Goal: Task Accomplishment & Management: Use online tool/utility

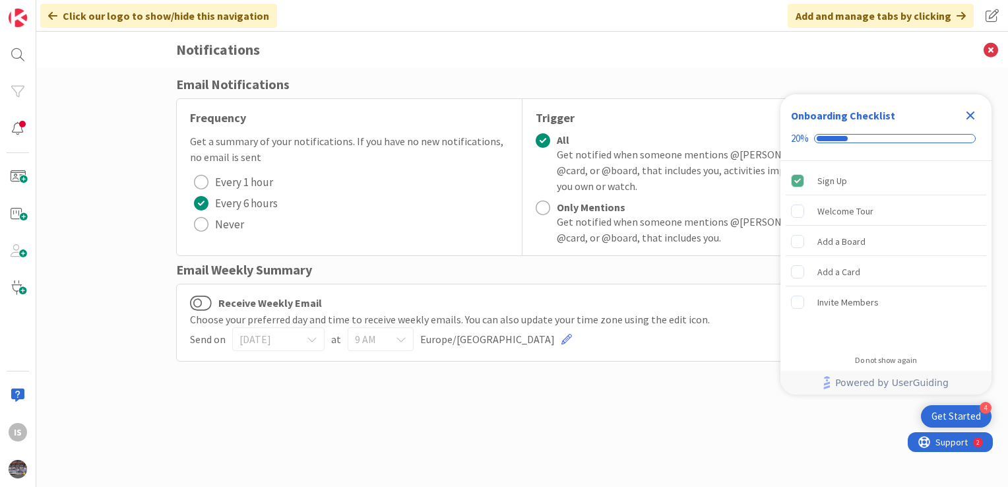
click at [975, 120] on icon "Close Checklist" at bounding box center [970, 115] width 16 height 16
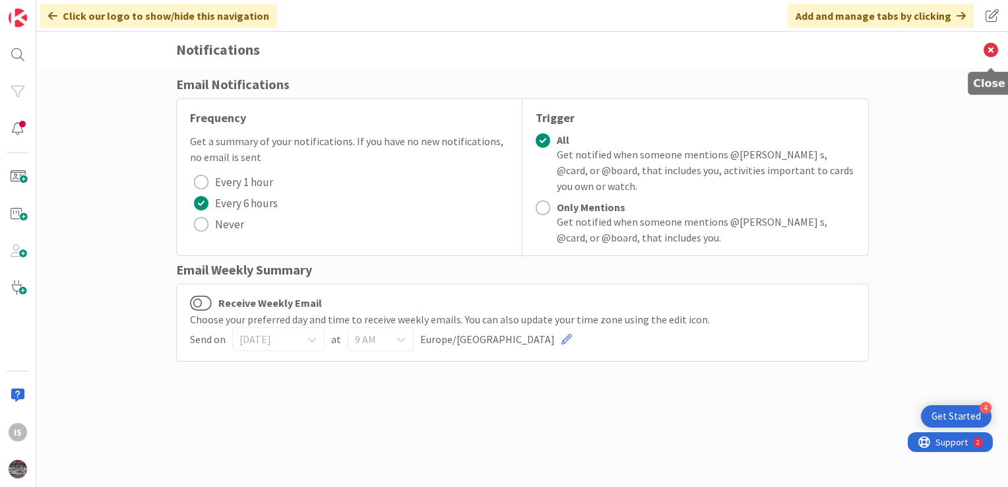
click at [994, 57] on icon at bounding box center [990, 50] width 34 height 36
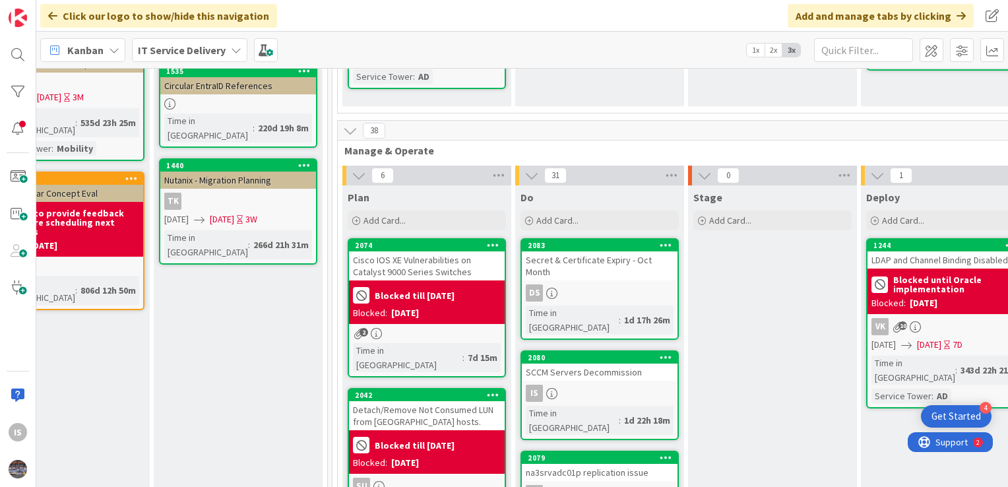
scroll to position [391, 584]
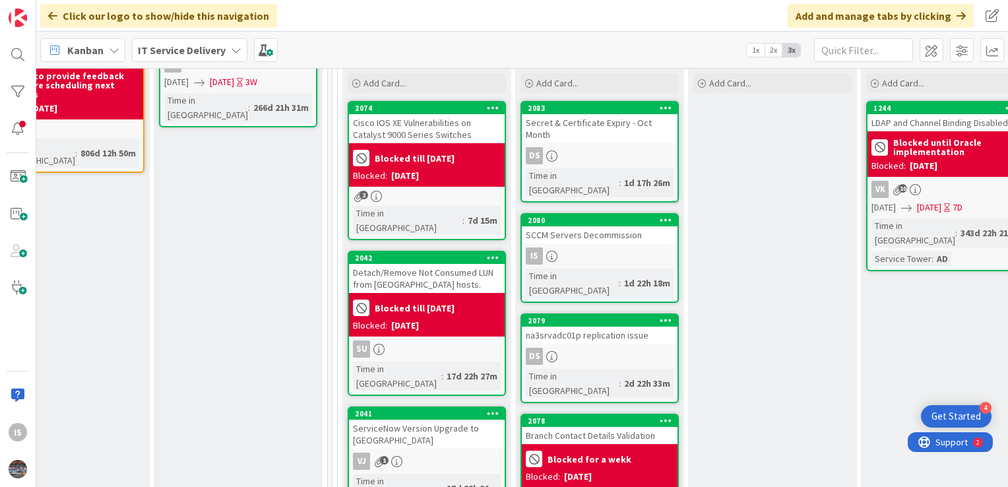
click at [588, 226] on div "SCCM Servers Decommission" at bounding box center [600, 234] width 156 height 17
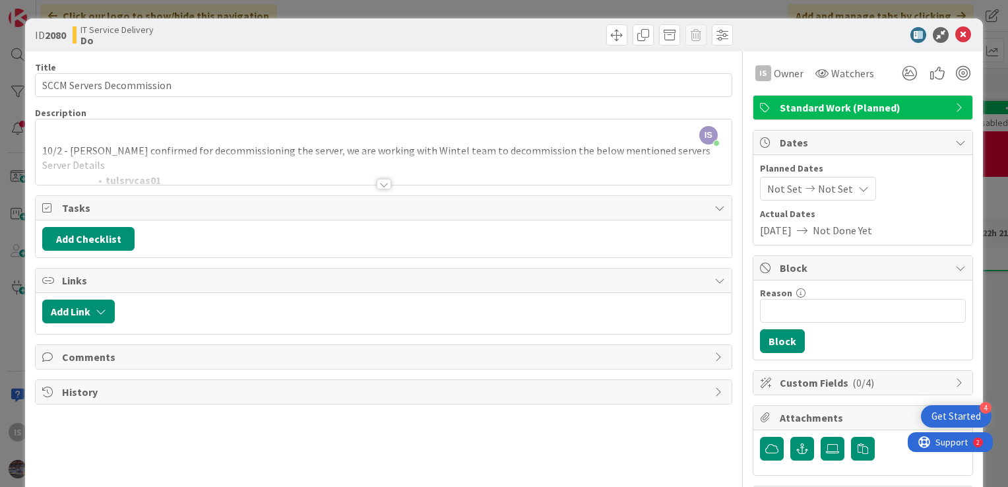
click at [696, 167] on div at bounding box center [384, 168] width 696 height 34
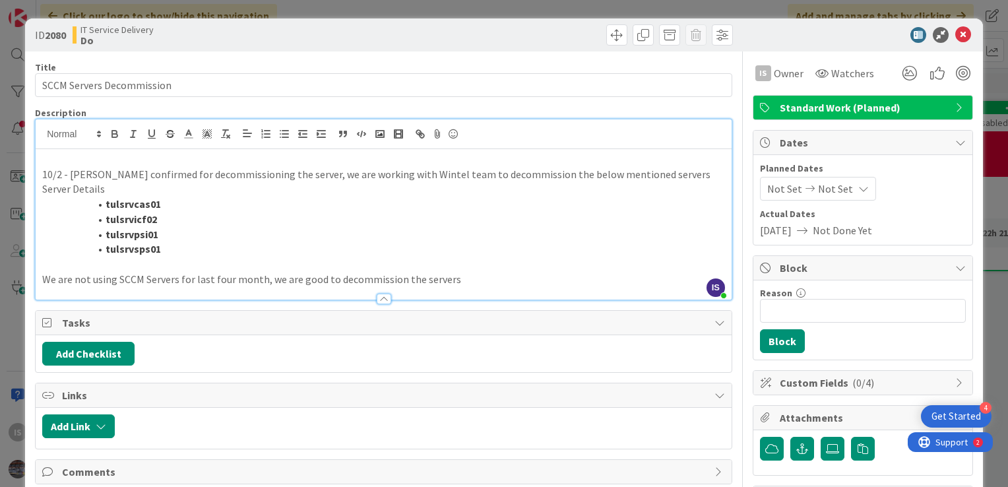
click at [158, 253] on strong "tulsrvsps01" at bounding box center [133, 248] width 55 height 13
drag, startPoint x: 158, startPoint y: 253, endPoint x: 111, endPoint y: 209, distance: 63.9
click at [111, 209] on ol "tulsrvcas01 tulsrvicf02 tulsrvpsi01 tulsrvsps01" at bounding box center [383, 226] width 682 height 60
copy ol "tulsrvcas01 tulsrvicf02 tulsrvpsi01 tulsrvsps01"
click at [955, 34] on icon at bounding box center [963, 35] width 16 height 16
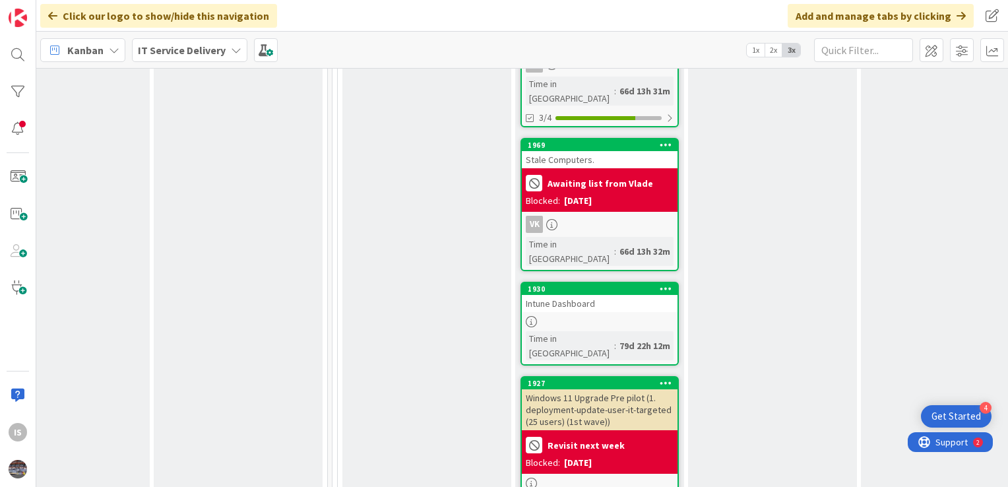
scroll to position [2721, 584]
